Goal: Navigation & Orientation: Find specific page/section

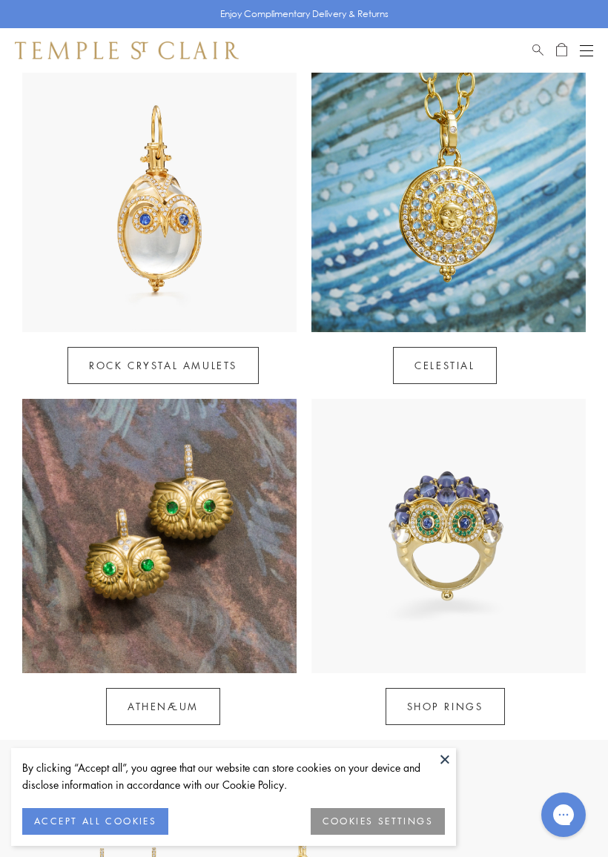
scroll to position [693, 0]
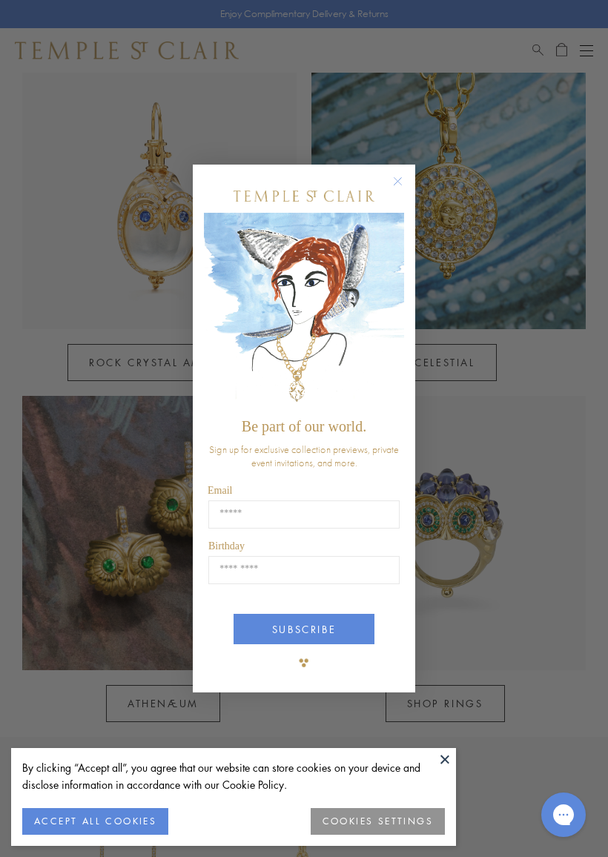
click at [401, 180] on circle "Close dialog" at bounding box center [398, 182] width 18 height 18
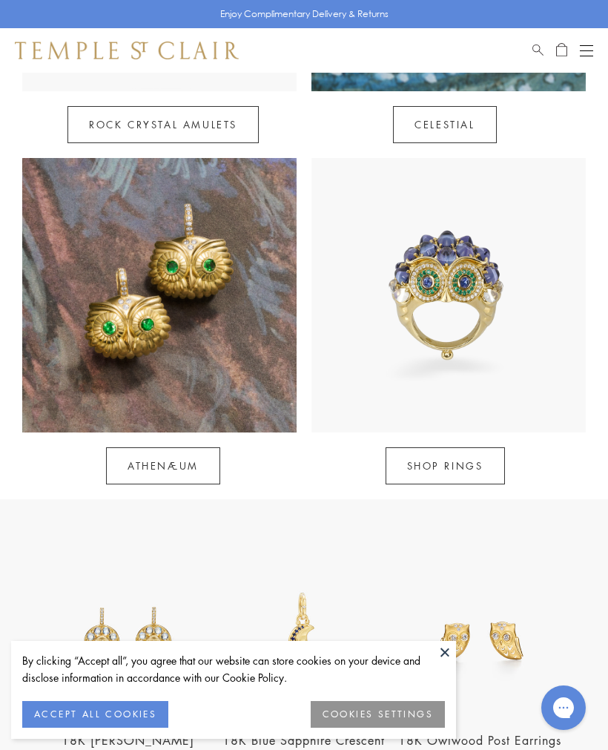
scroll to position [929, 0]
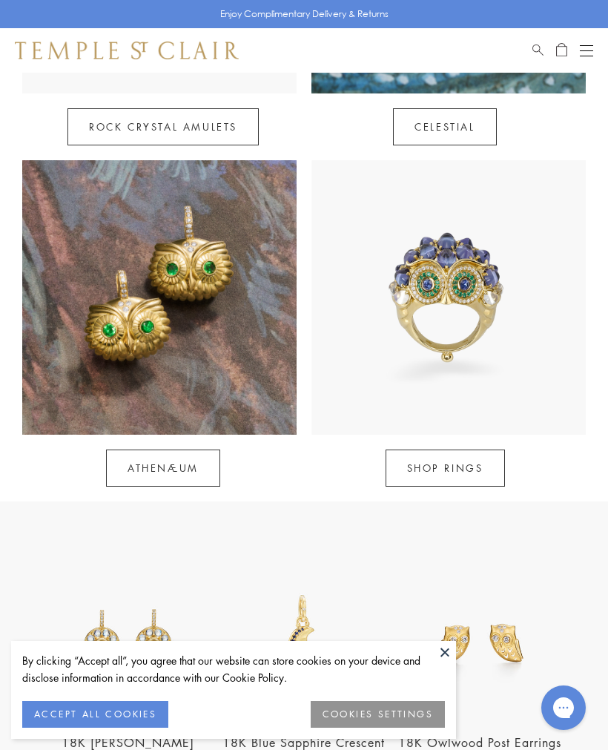
click at [168, 470] on link "Athenæum" at bounding box center [163, 467] width 114 height 37
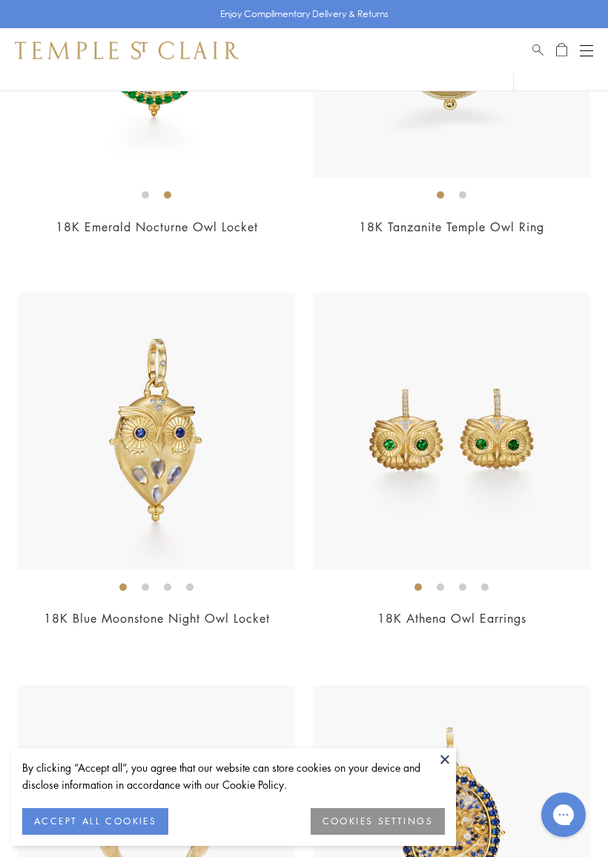
scroll to position [607, 0]
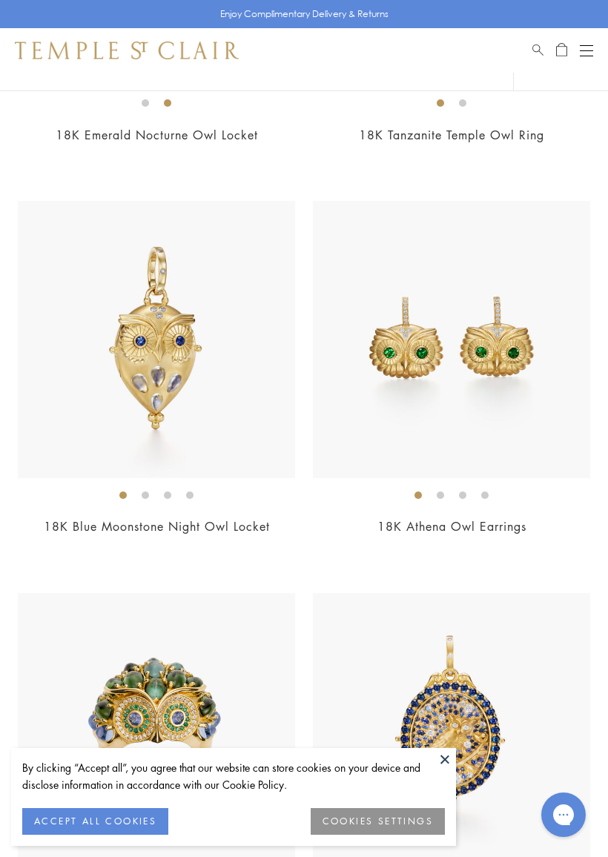
click at [541, 493] on ol at bounding box center [451, 495] width 277 height 19
click at [533, 461] on img at bounding box center [453, 339] width 277 height 277
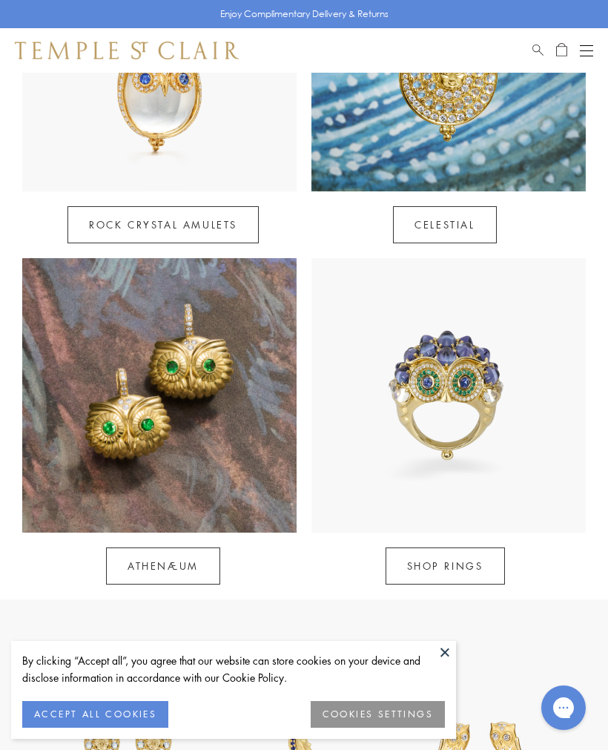
scroll to position [826, 0]
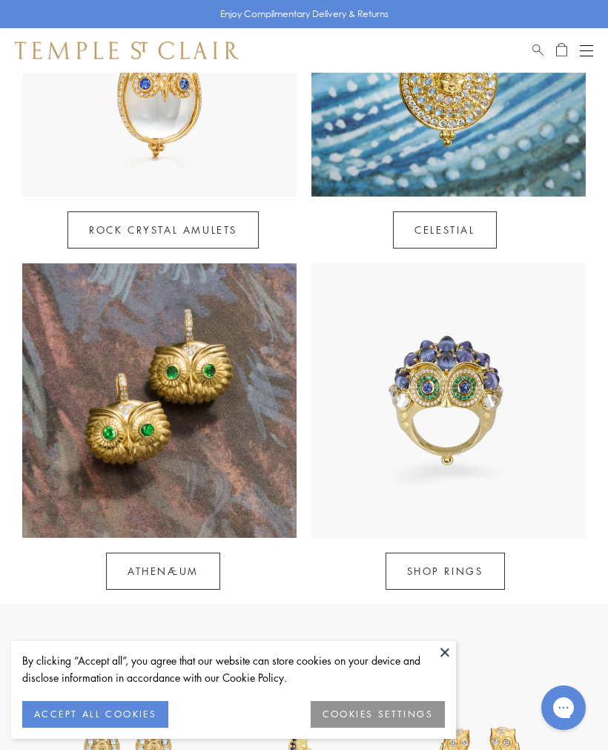
click at [467, 565] on link "SHOP RINGS" at bounding box center [445, 571] width 119 height 37
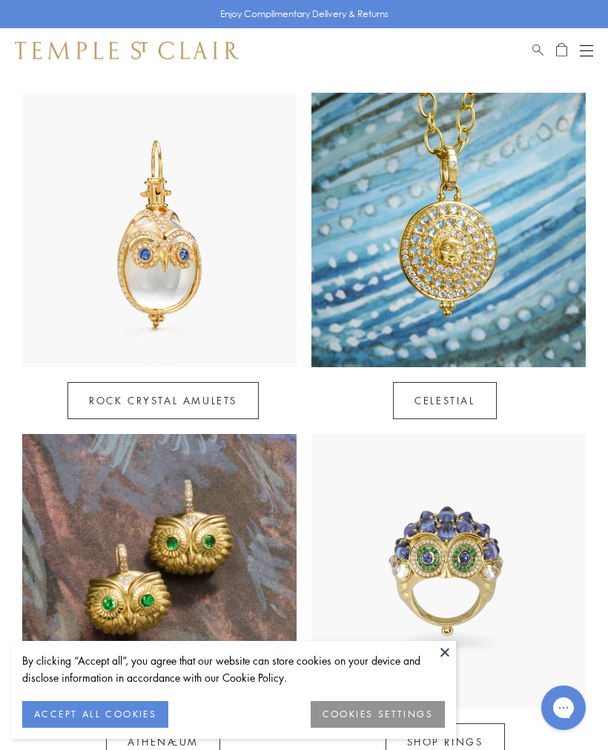
scroll to position [653, 0]
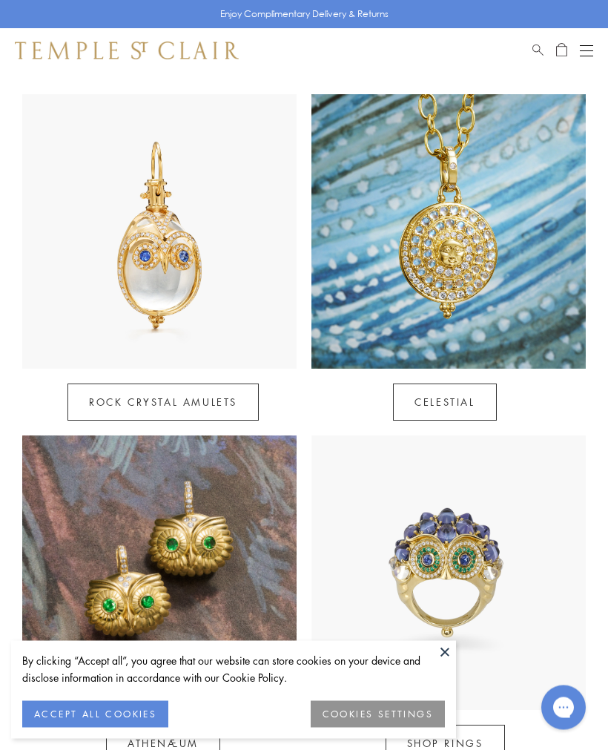
click at [481, 399] on link "Celestial" at bounding box center [444, 402] width 103 height 37
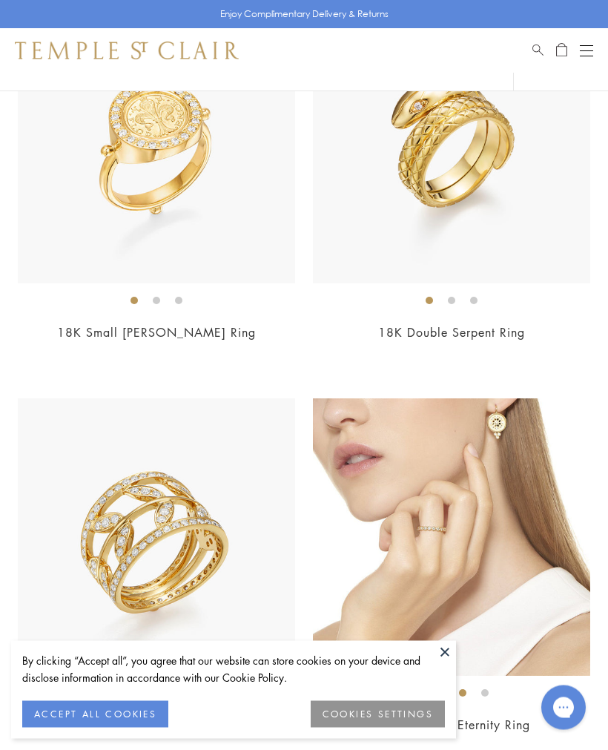
scroll to position [5740, 0]
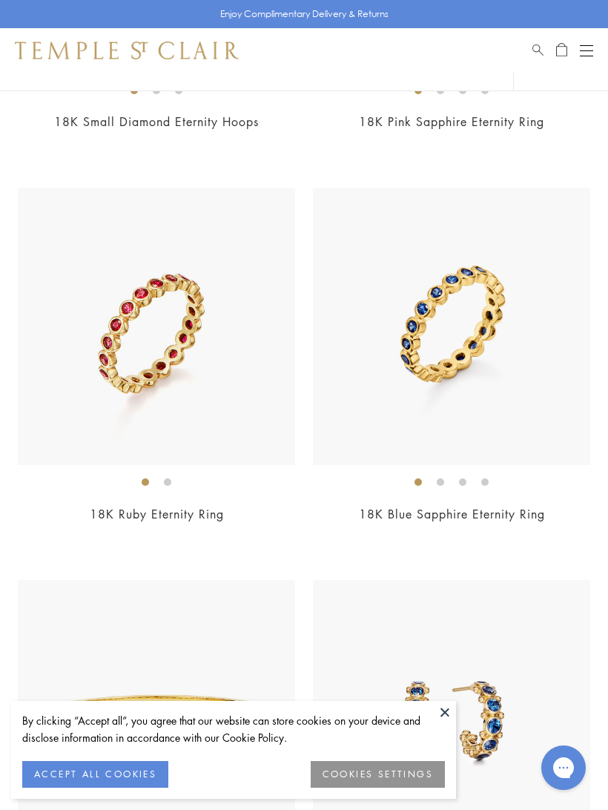
scroll to position [8466, 0]
